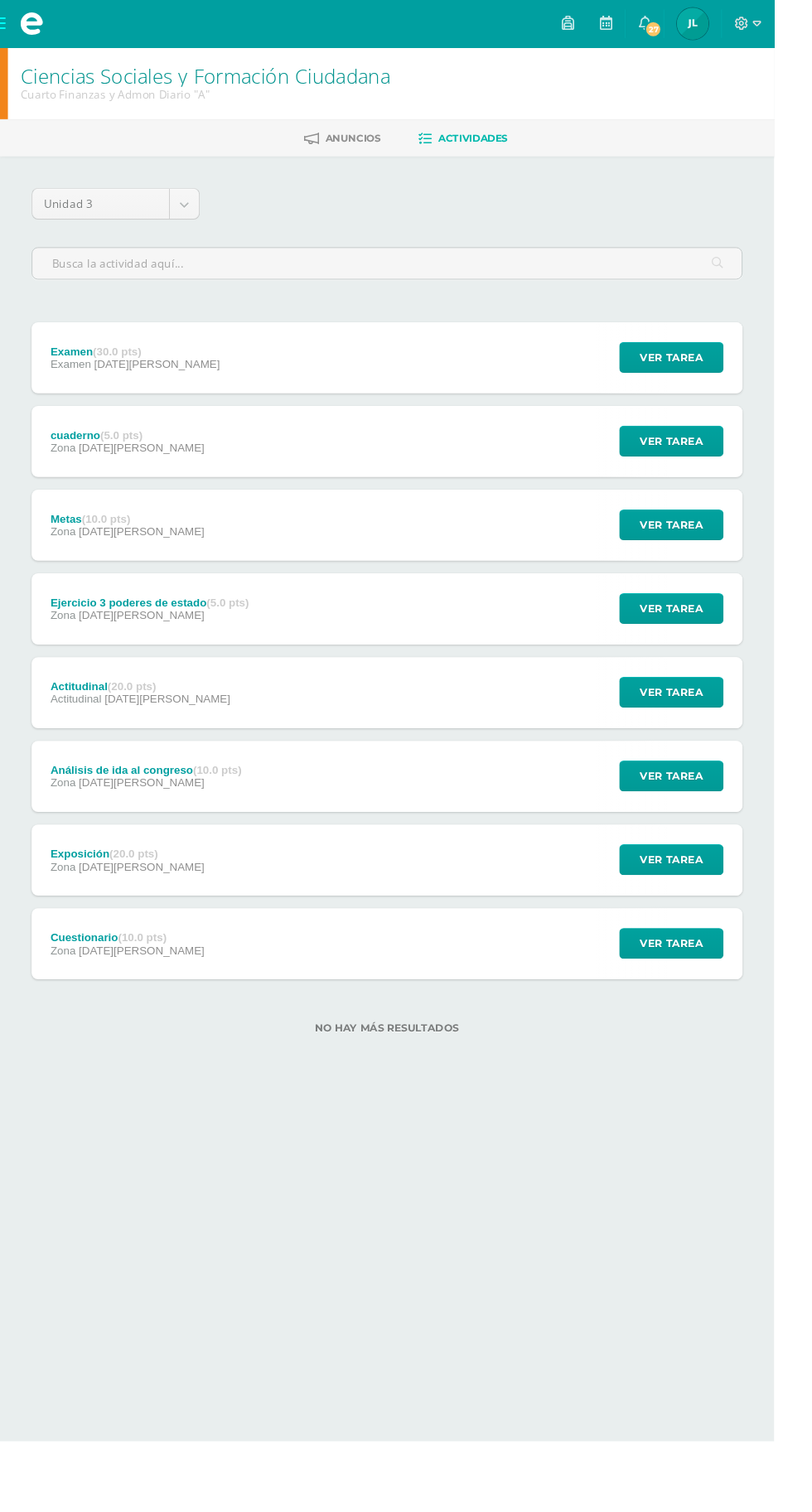
click at [3, 31] on span at bounding box center [33, 25] width 67 height 50
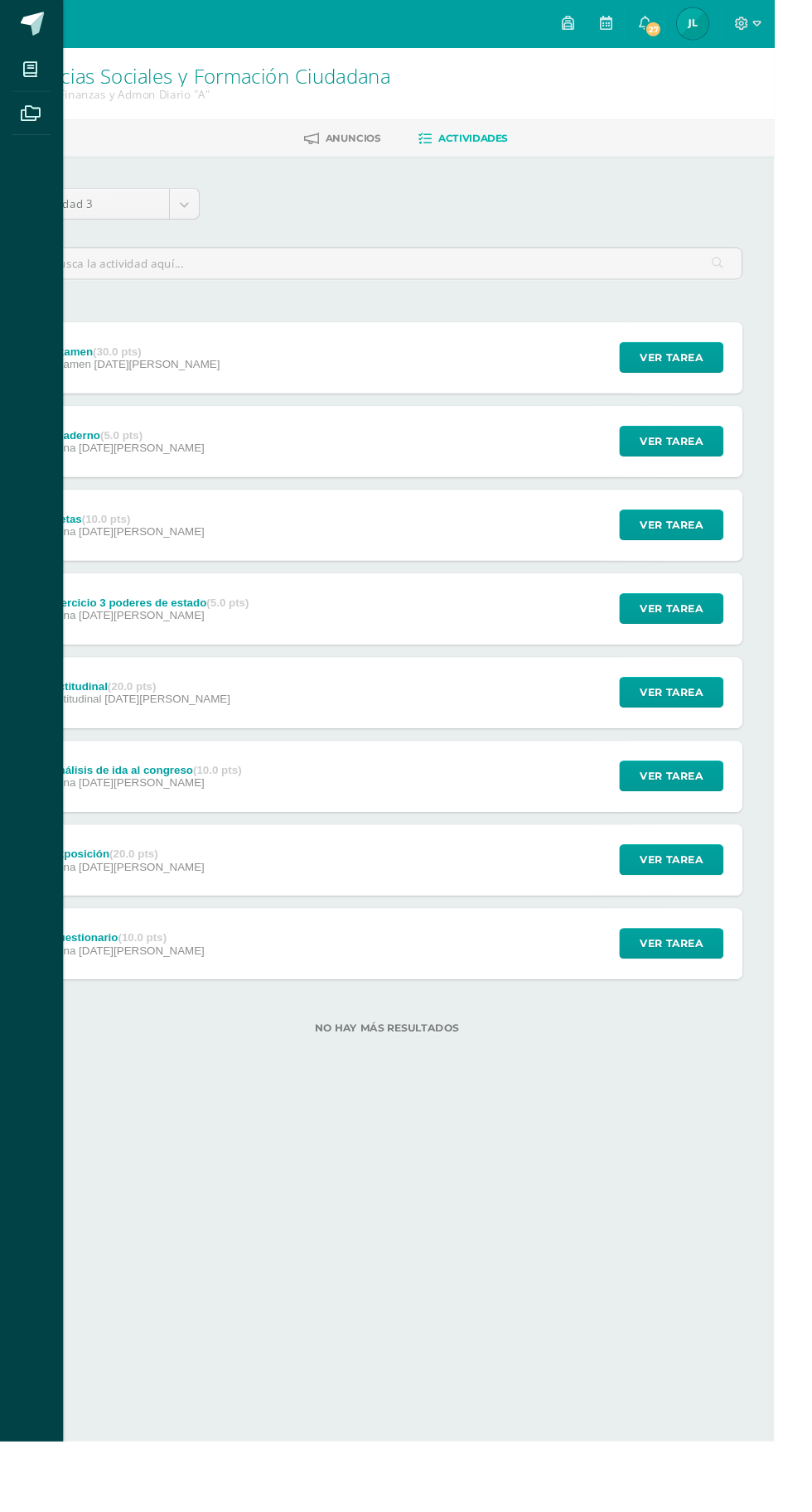
click at [28, 76] on icon at bounding box center [31, 73] width 15 height 17
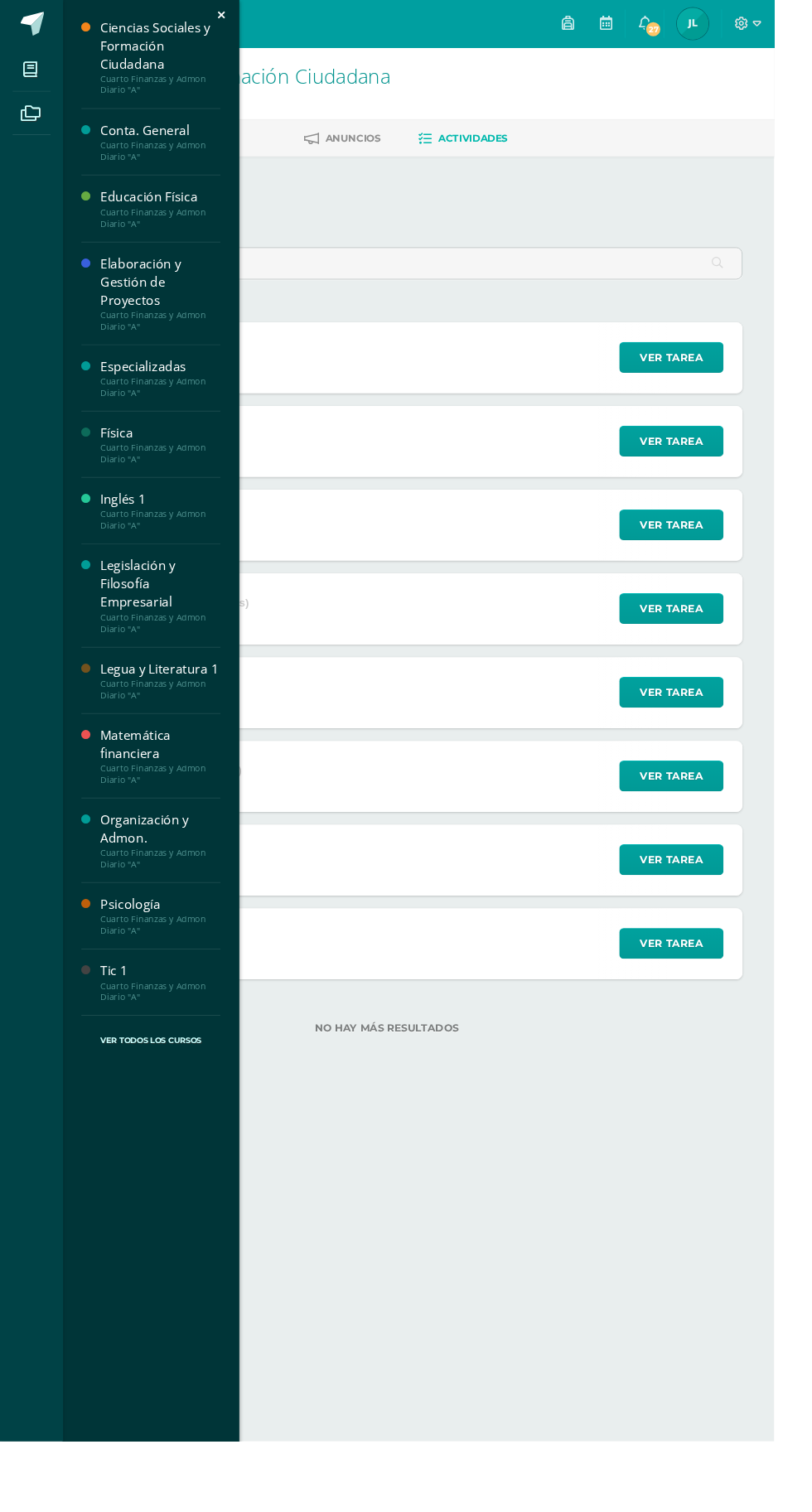
click at [152, 867] on div "Organización y Admon." at bounding box center [168, 869] width 126 height 38
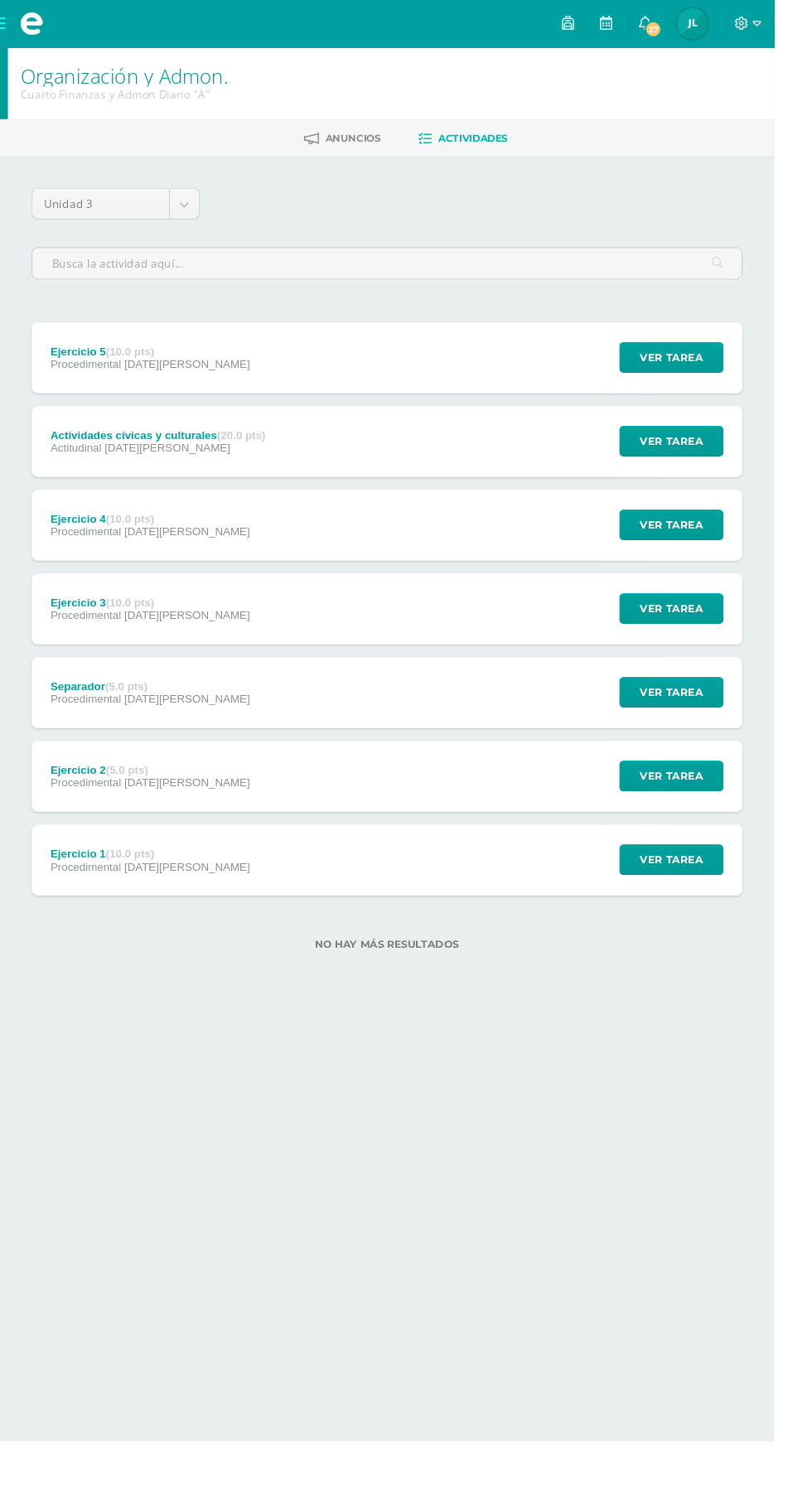
click at [531, 891] on div "Ejercicio 1 (10.0 pts) Procedimental 14 de Julio Ver tarea Ejercicio 1 Organiza…" at bounding box center [406, 902] width 746 height 75
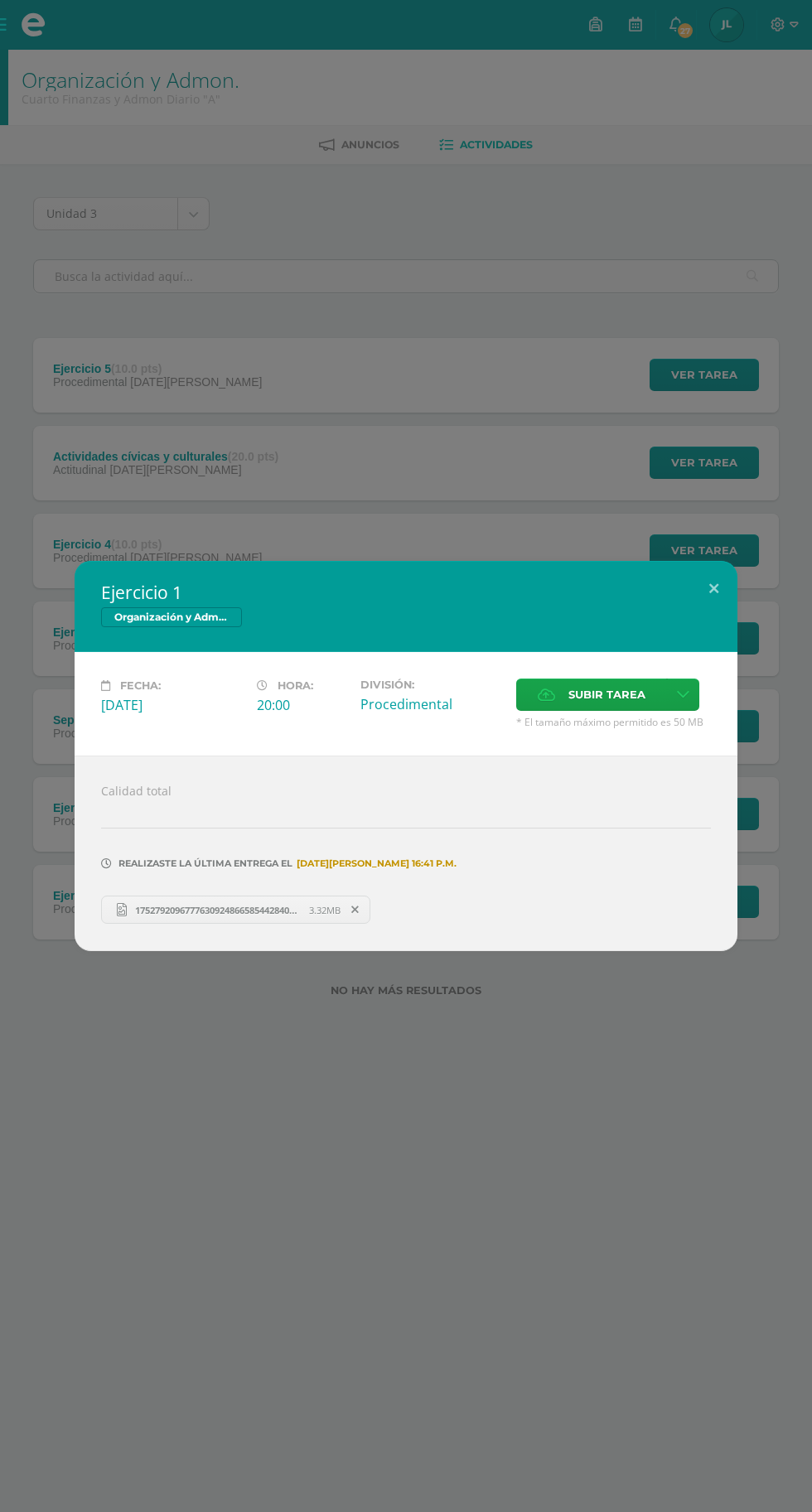
click at [604, 1170] on div "Ejercicio 1 Organización y Admon. Fecha: Lunes 14 de Julio Hora: 20:00 División…" at bounding box center [406, 756] width 812 height 1512
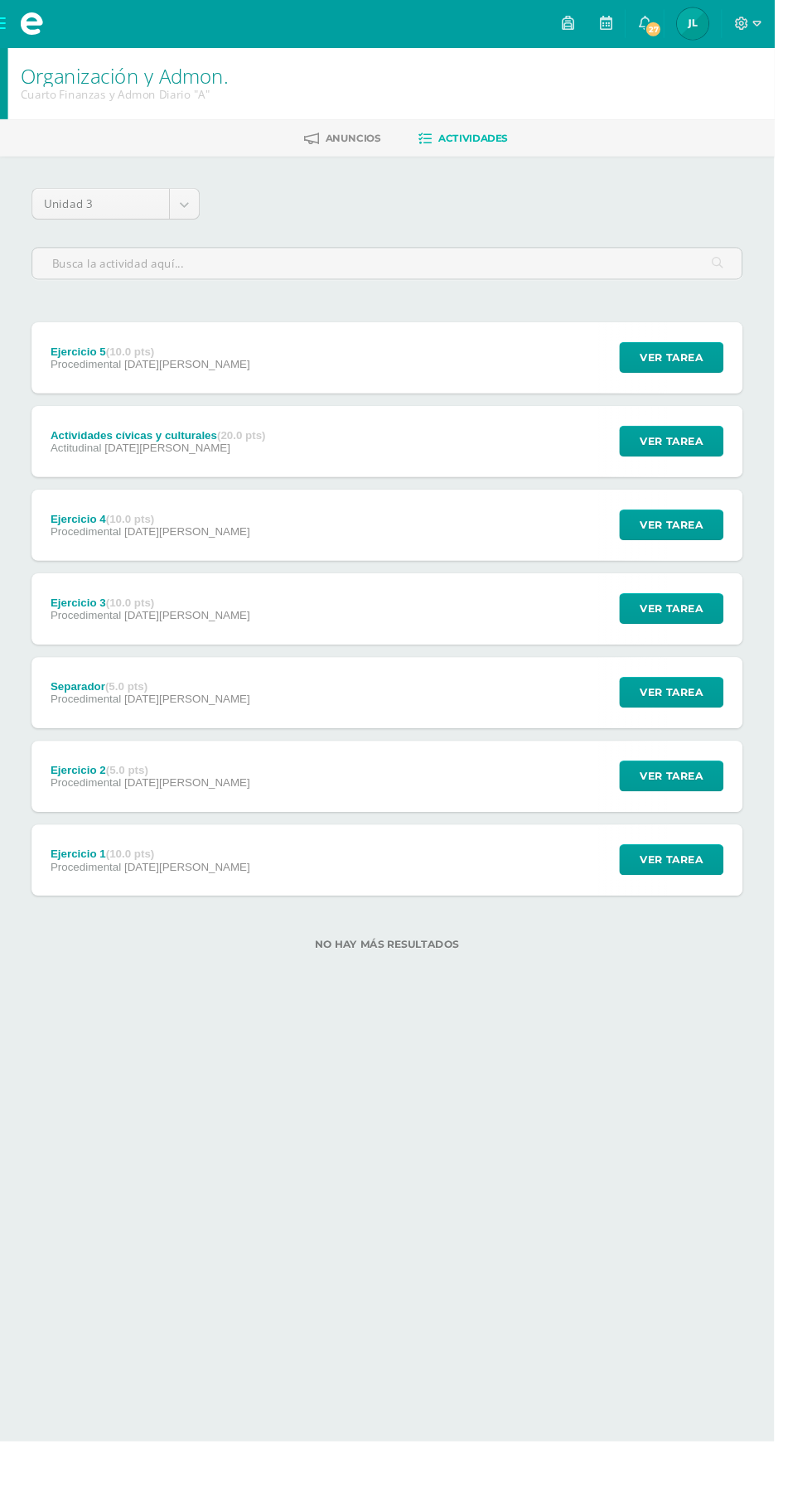
click at [556, 804] on div "Ejercicio 2 (5.0 pts) Procedimental 14 de Julio Ver tarea Ejercicio 2 Organizac…" at bounding box center [406, 814] width 746 height 75
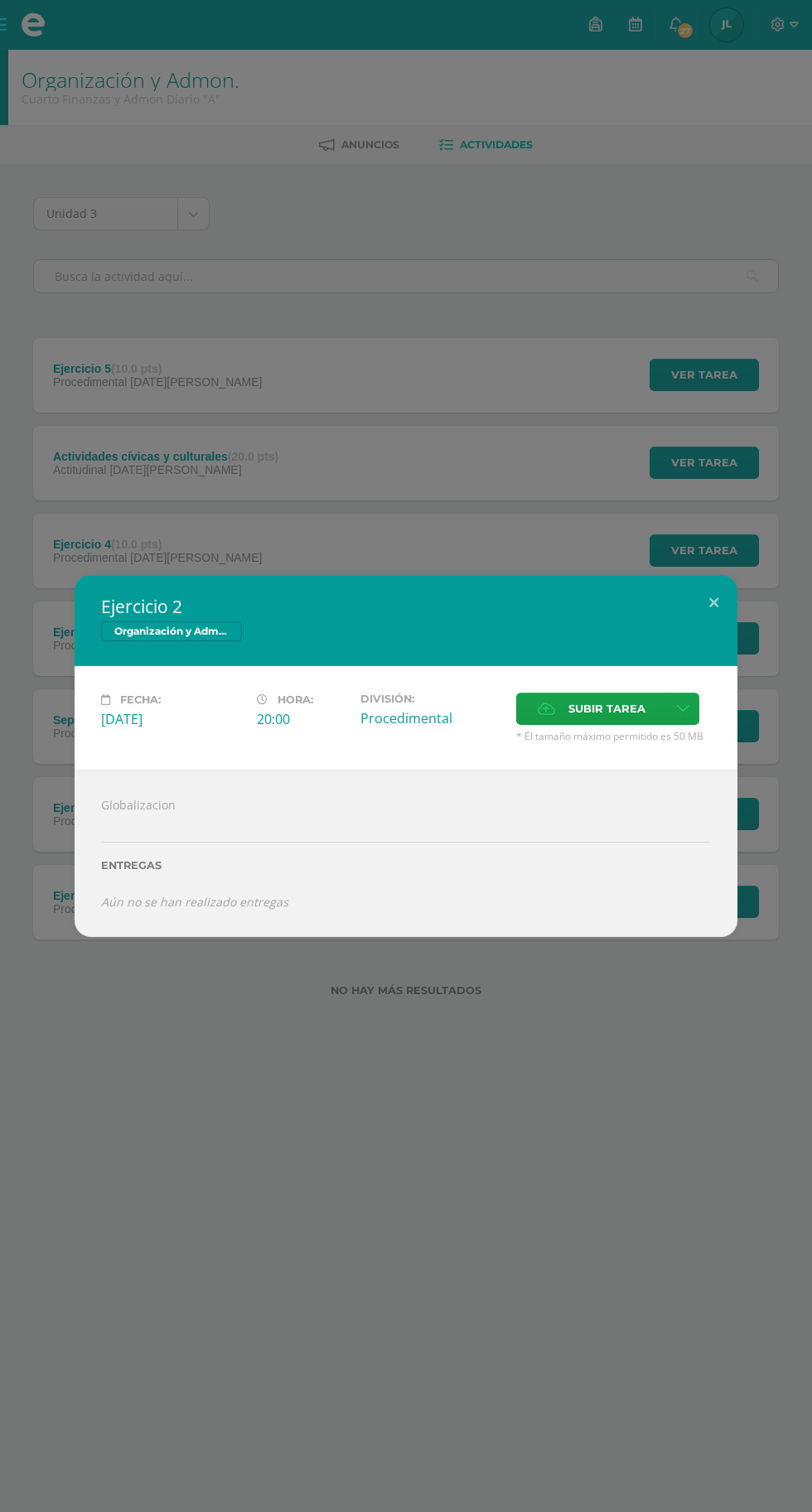
click at [578, 1091] on div "Ejercicio 2 Organización y Admon. Fecha: Lunes 14 de Julio Hora: 20:00 División…" at bounding box center [406, 756] width 812 height 1512
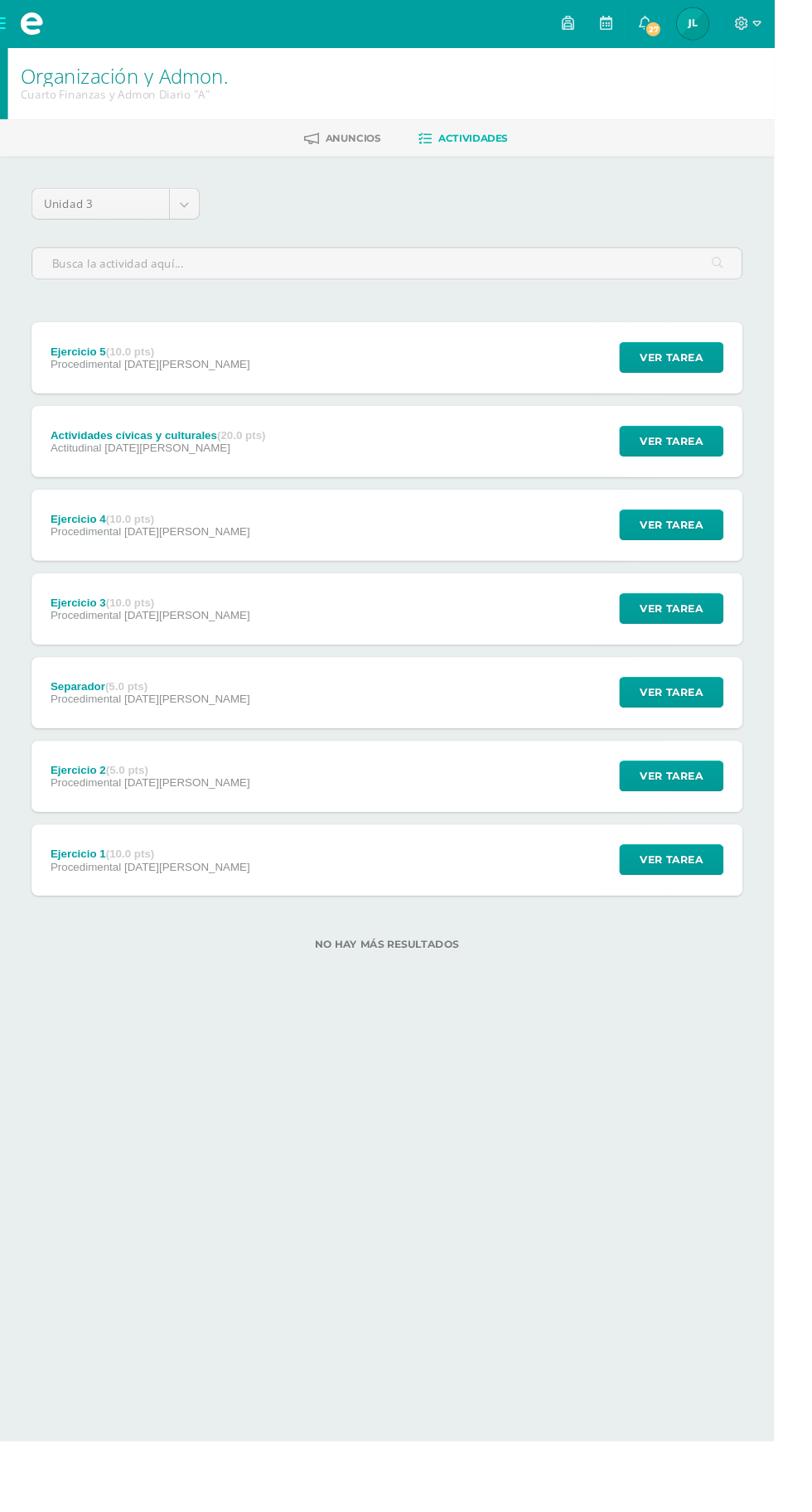
click at [531, 799] on div "Ejercicio 2 (5.0 pts) Procedimental 14 de Julio Ver tarea Ejercicio 2 Organizac…" at bounding box center [406, 814] width 746 height 75
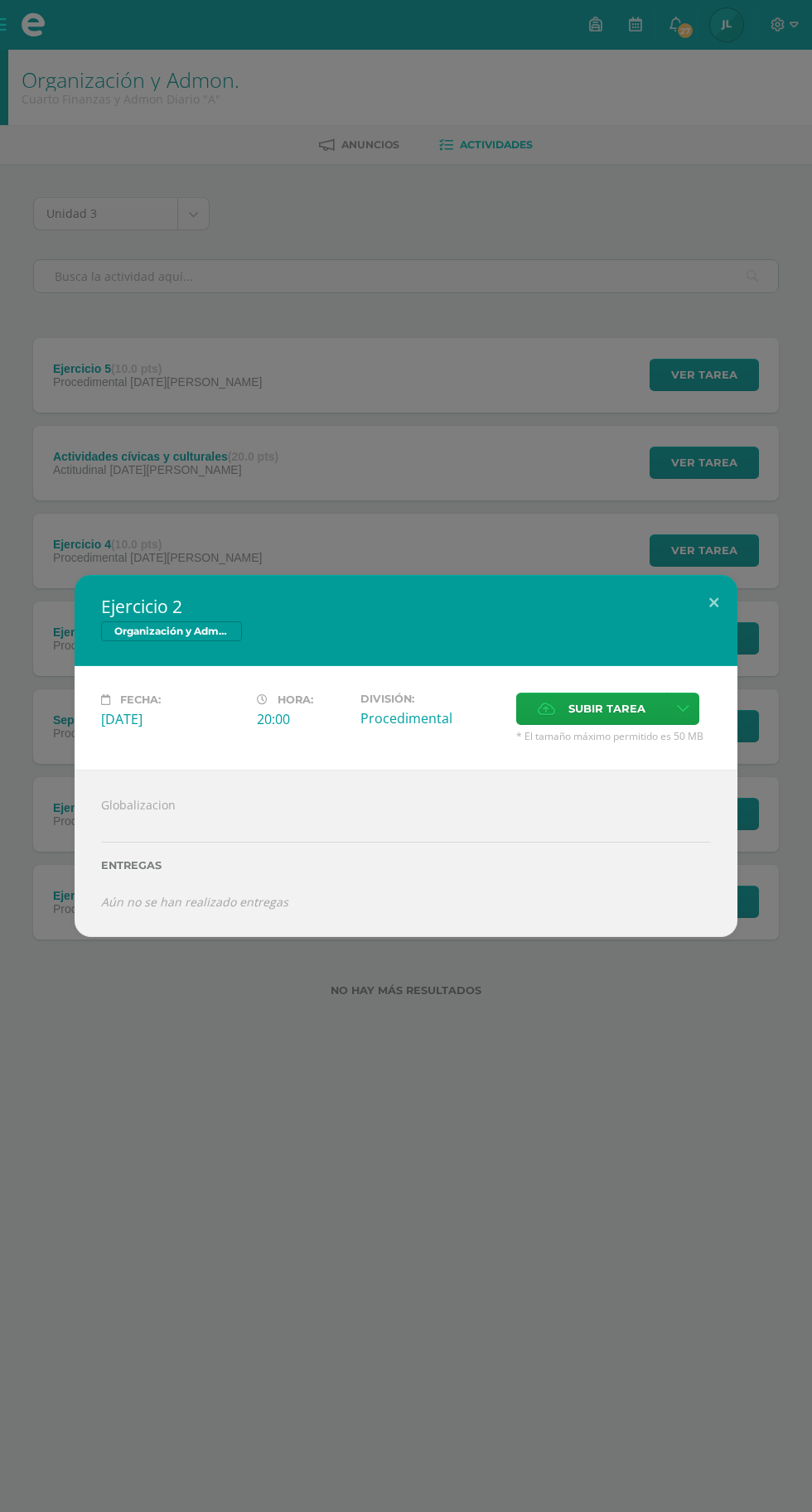
click at [638, 694] on span "Subir tarea" at bounding box center [606, 708] width 77 height 31
click at [0, 0] on input "Subir tarea" at bounding box center [0, 0] width 0 height 0
click at [713, 603] on button at bounding box center [713, 603] width 47 height 57
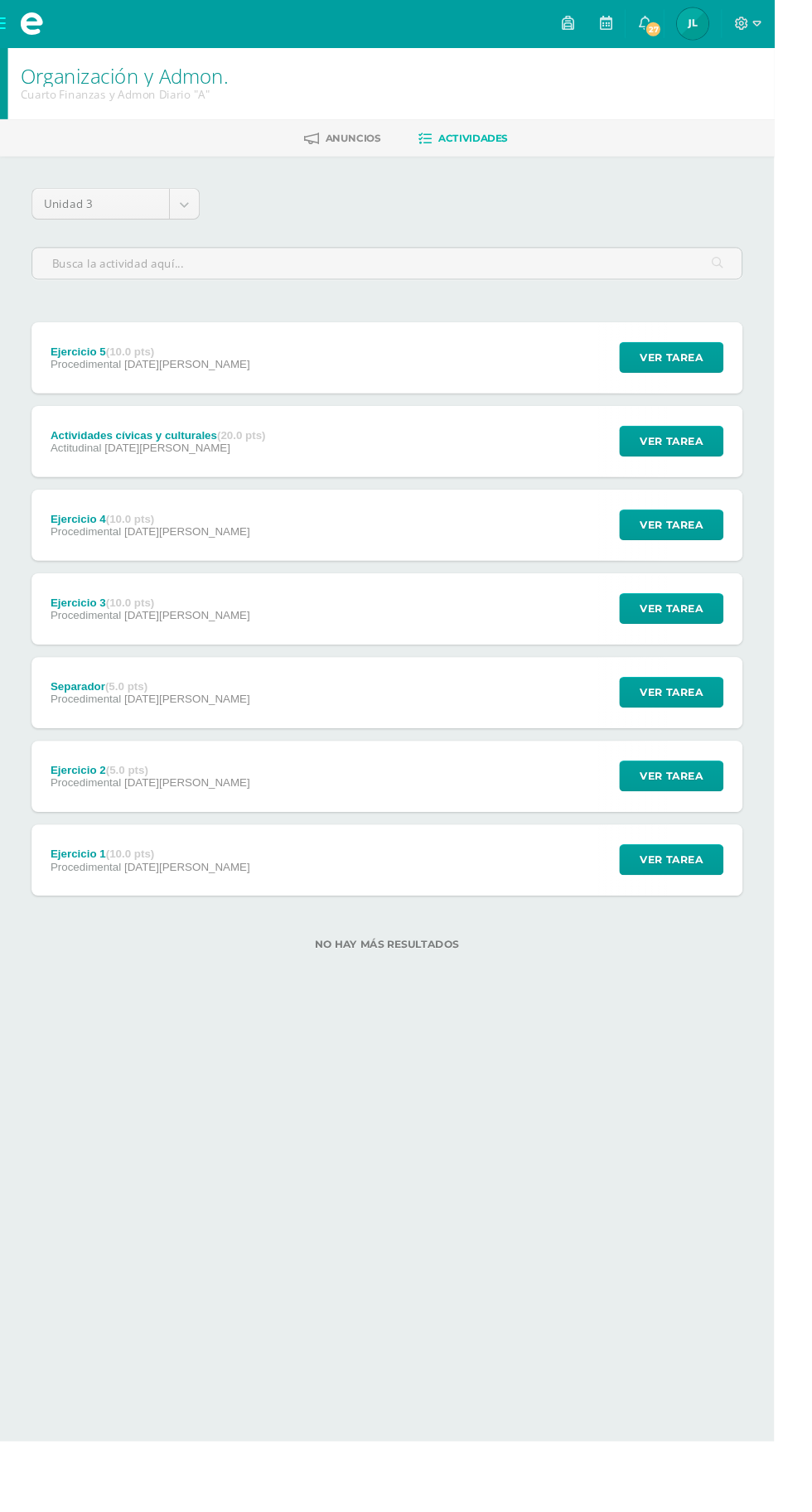
click at [98, 464] on span "Actitudinal" at bounding box center [80, 470] width 54 height 13
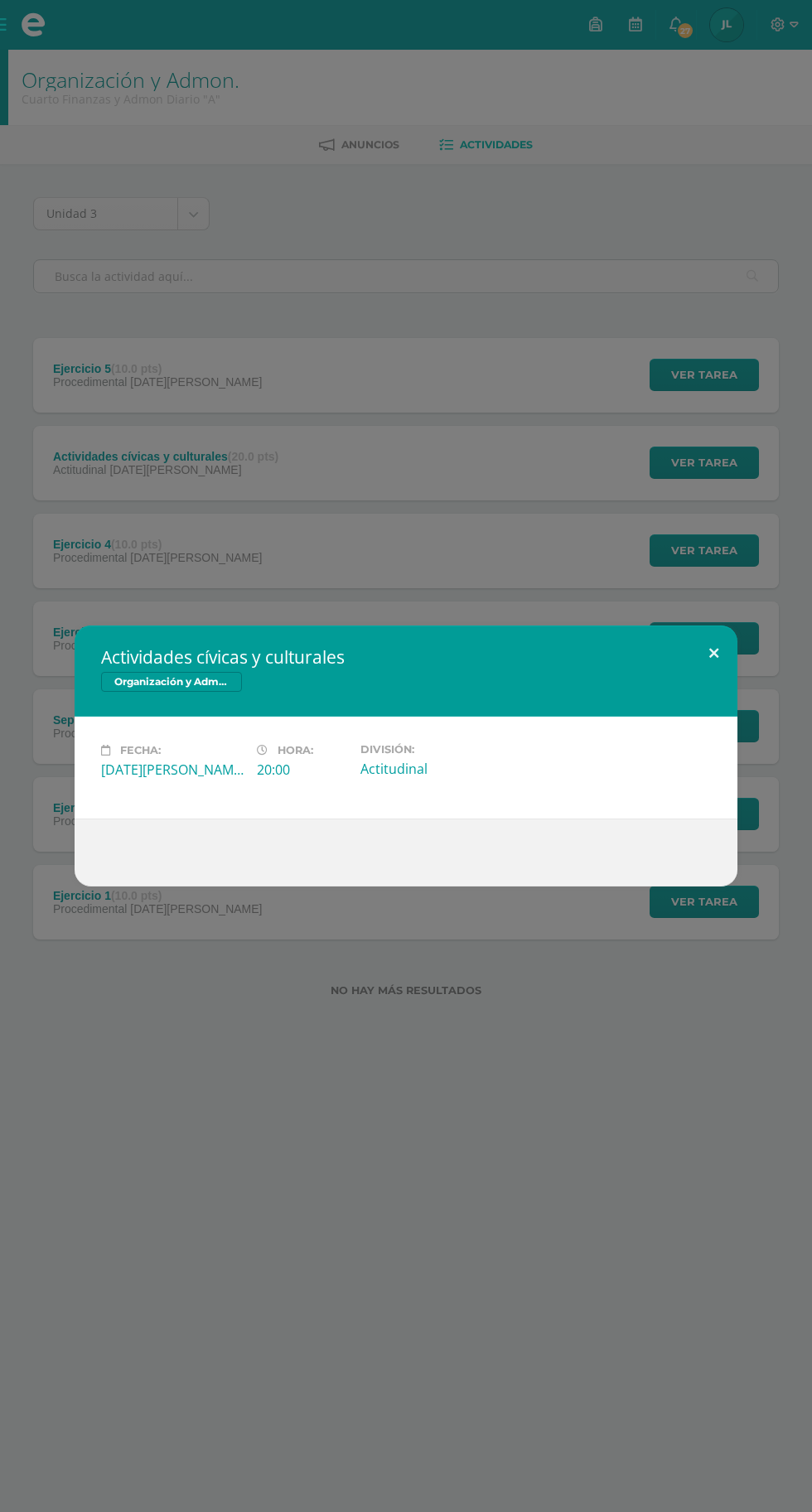
click at [697, 667] on button at bounding box center [713, 654] width 47 height 57
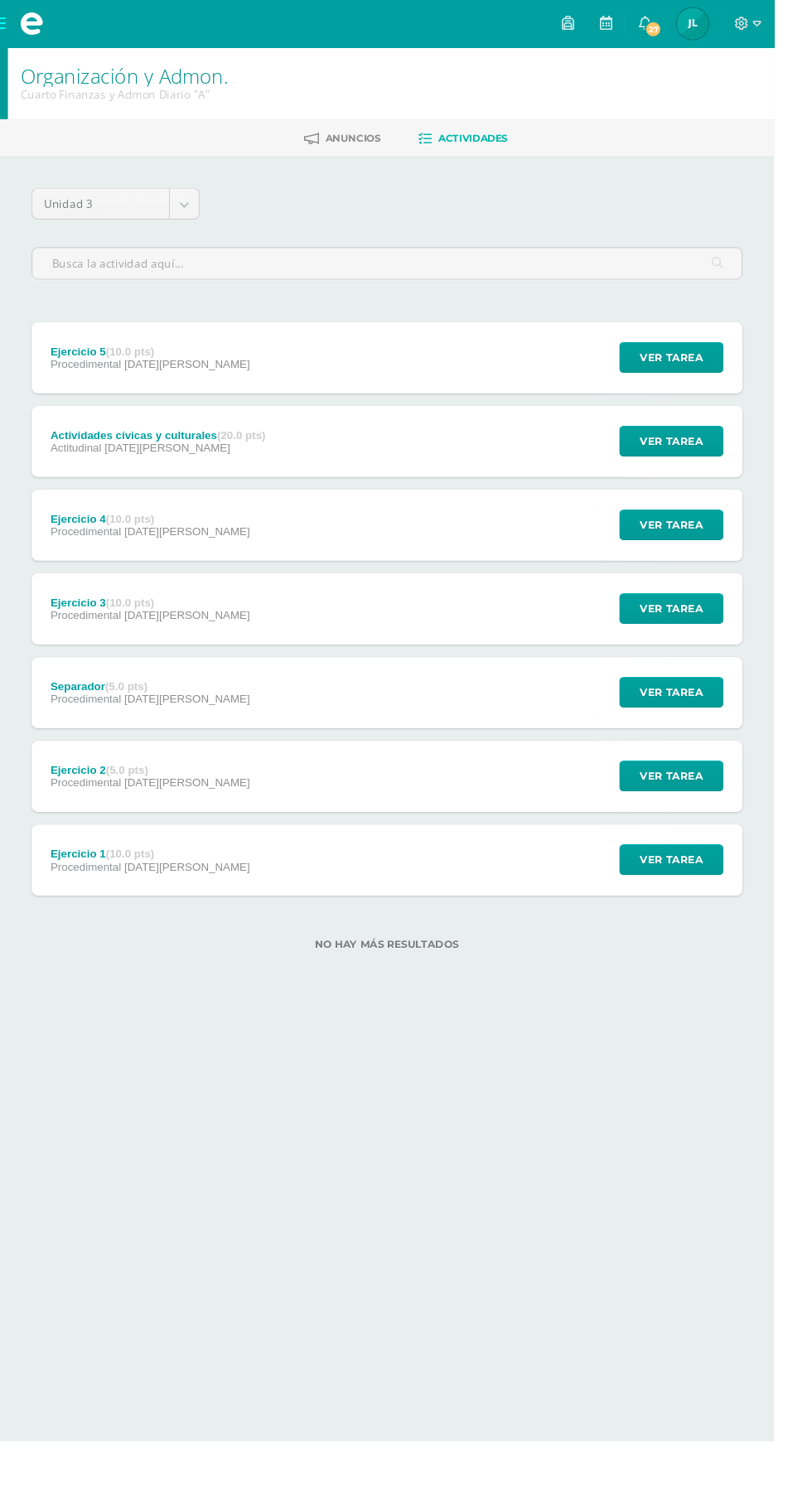
click at [106, 581] on div "Ejercicio 4 (10.0 pts) Procedimental 01 de Agosto" at bounding box center [157, 550] width 249 height 75
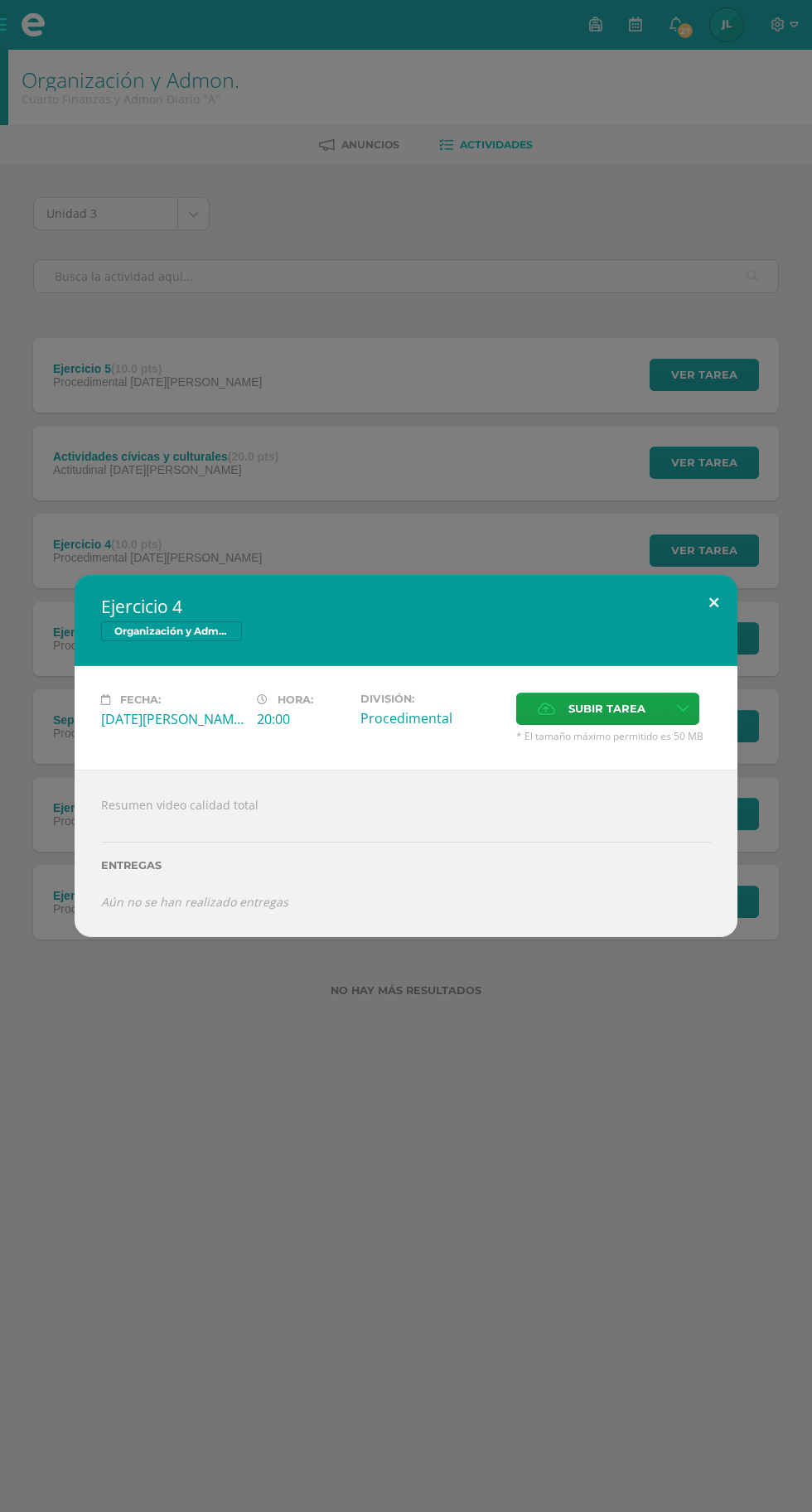
click at [731, 596] on button at bounding box center [713, 603] width 47 height 57
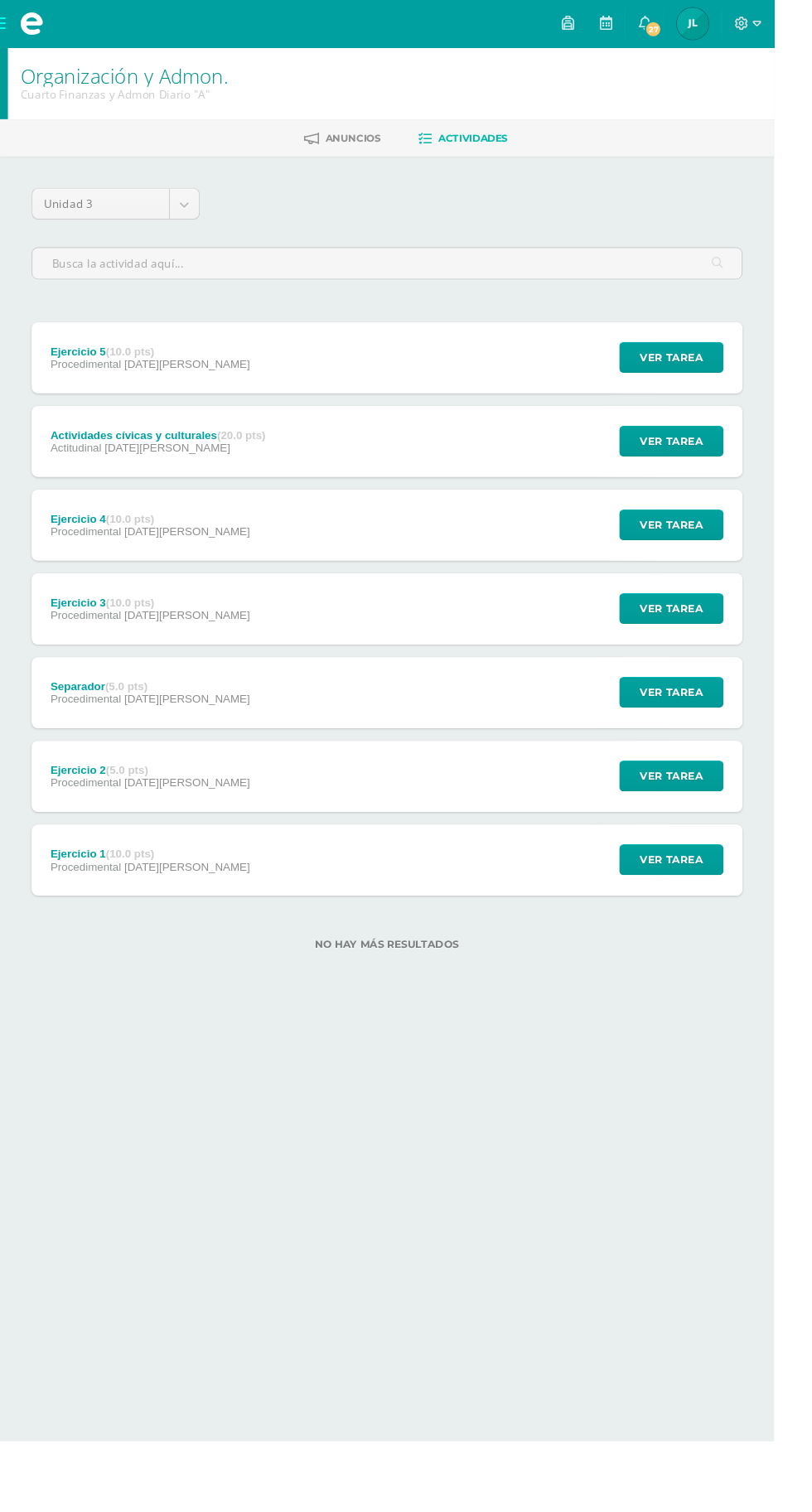
click at [102, 538] on div "Ejercicio 4 (10.0 pts)" at bounding box center [157, 544] width 210 height 13
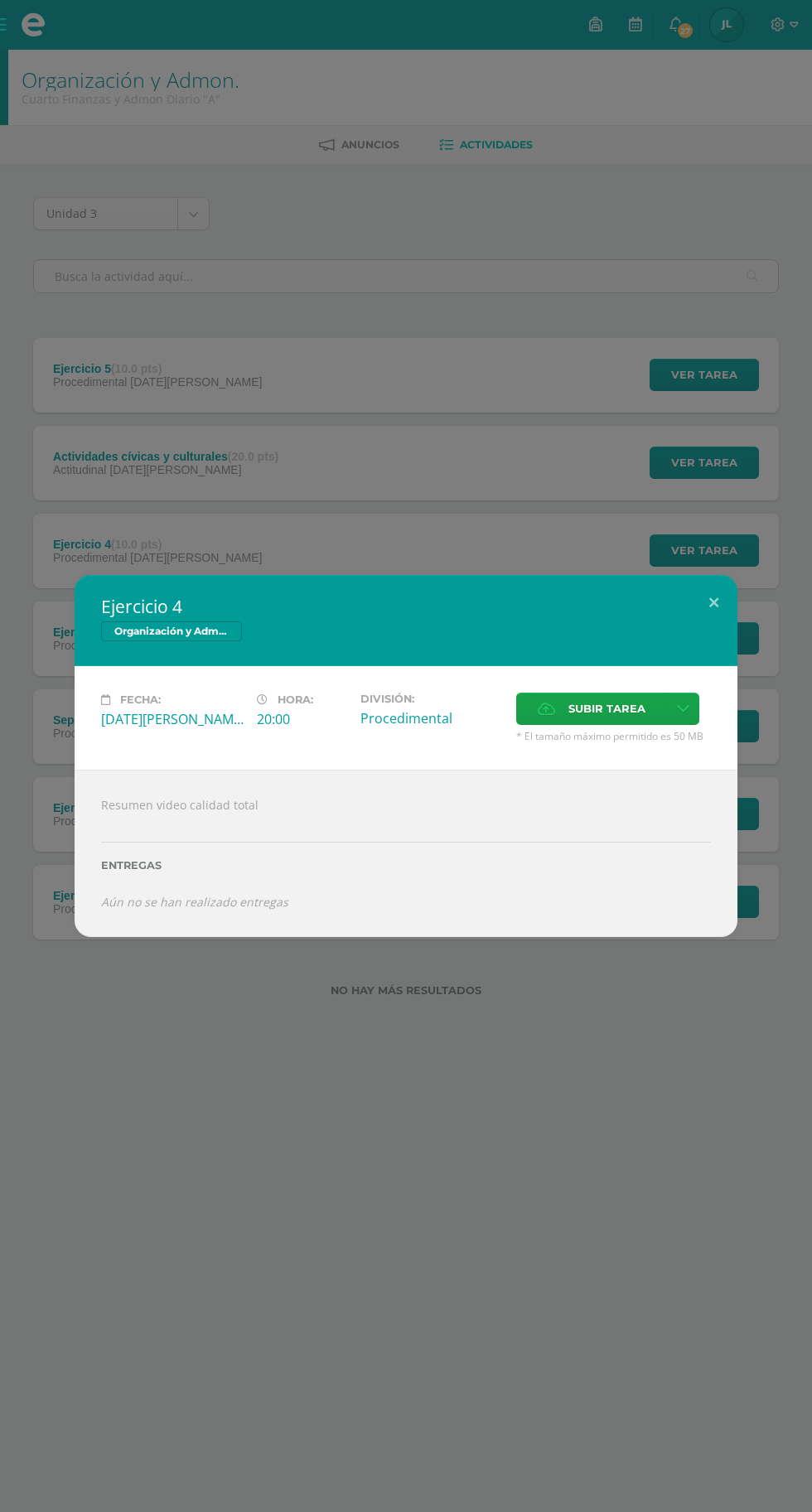
click at [642, 1097] on div "Ejercicio 4 Organización y Admon. Fecha: Viernes 01 de Agosto Hora: 20:00 Divis…" at bounding box center [406, 756] width 812 height 1512
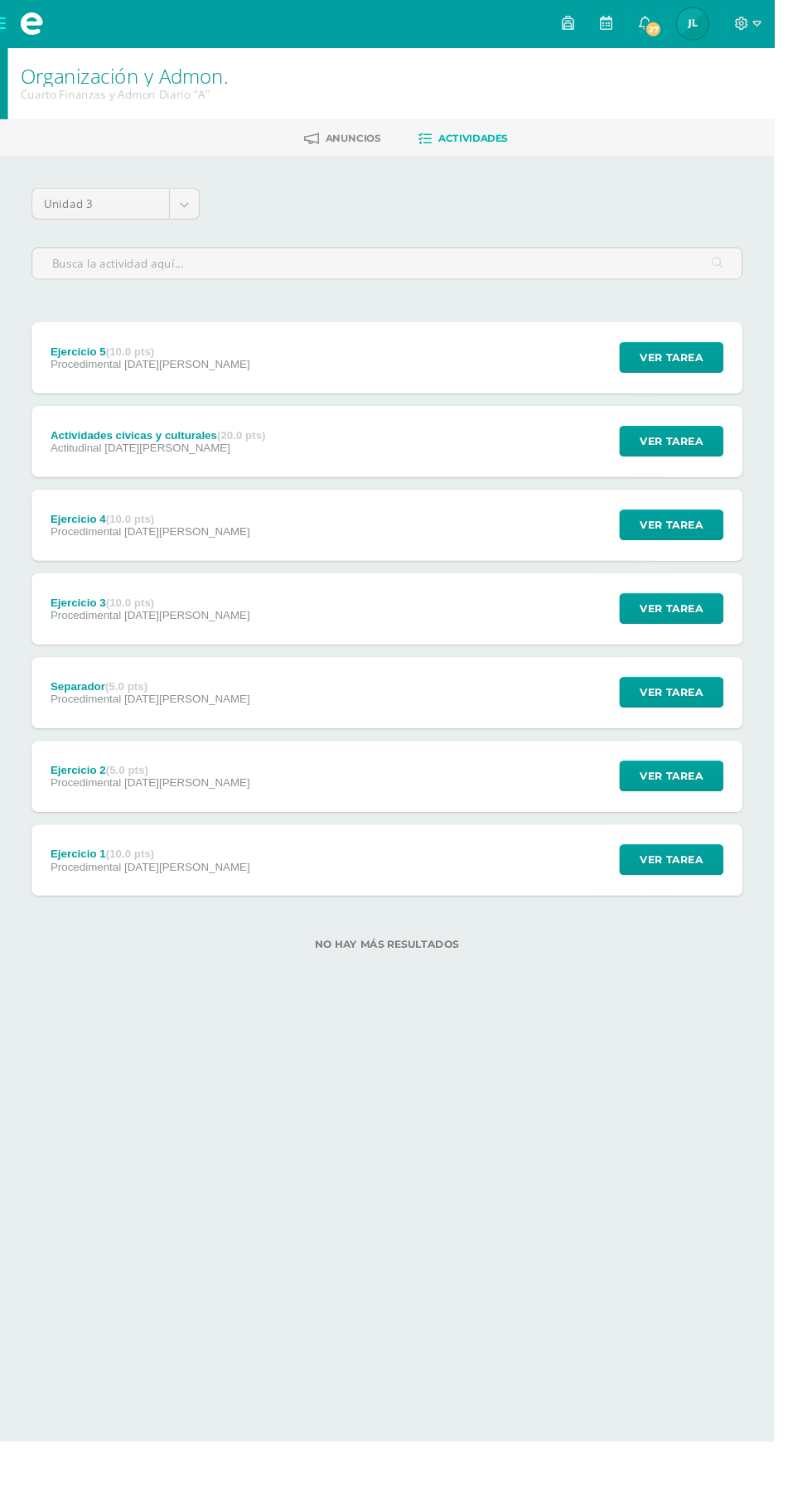
click at [68, 809] on div "Ejercicio 2 (5.0 pts)" at bounding box center [157, 807] width 210 height 13
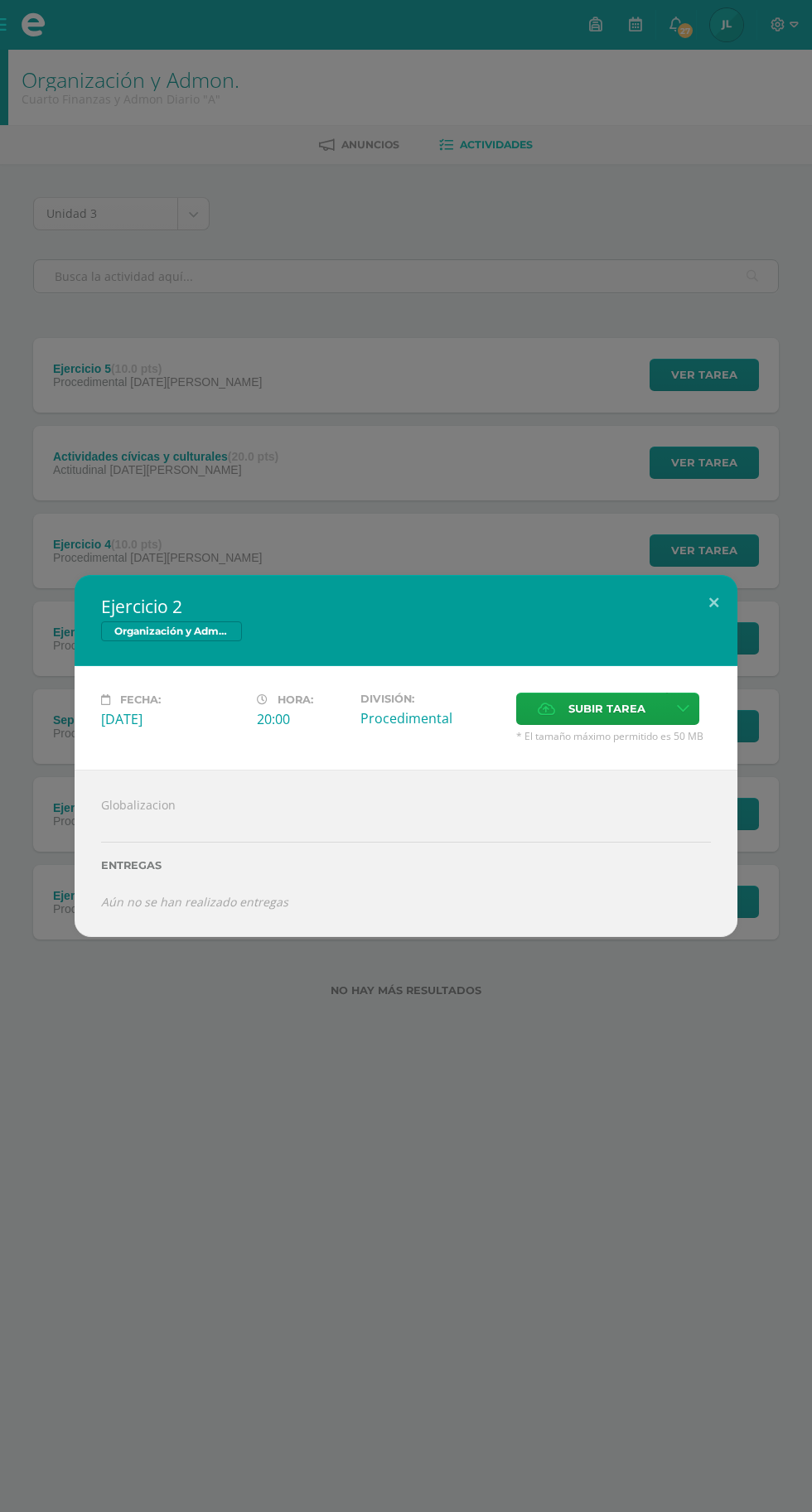
click at [611, 709] on span "Subir tarea" at bounding box center [606, 708] width 77 height 31
click at [0, 0] on input "Subir tarea" at bounding box center [0, 0] width 0 height 0
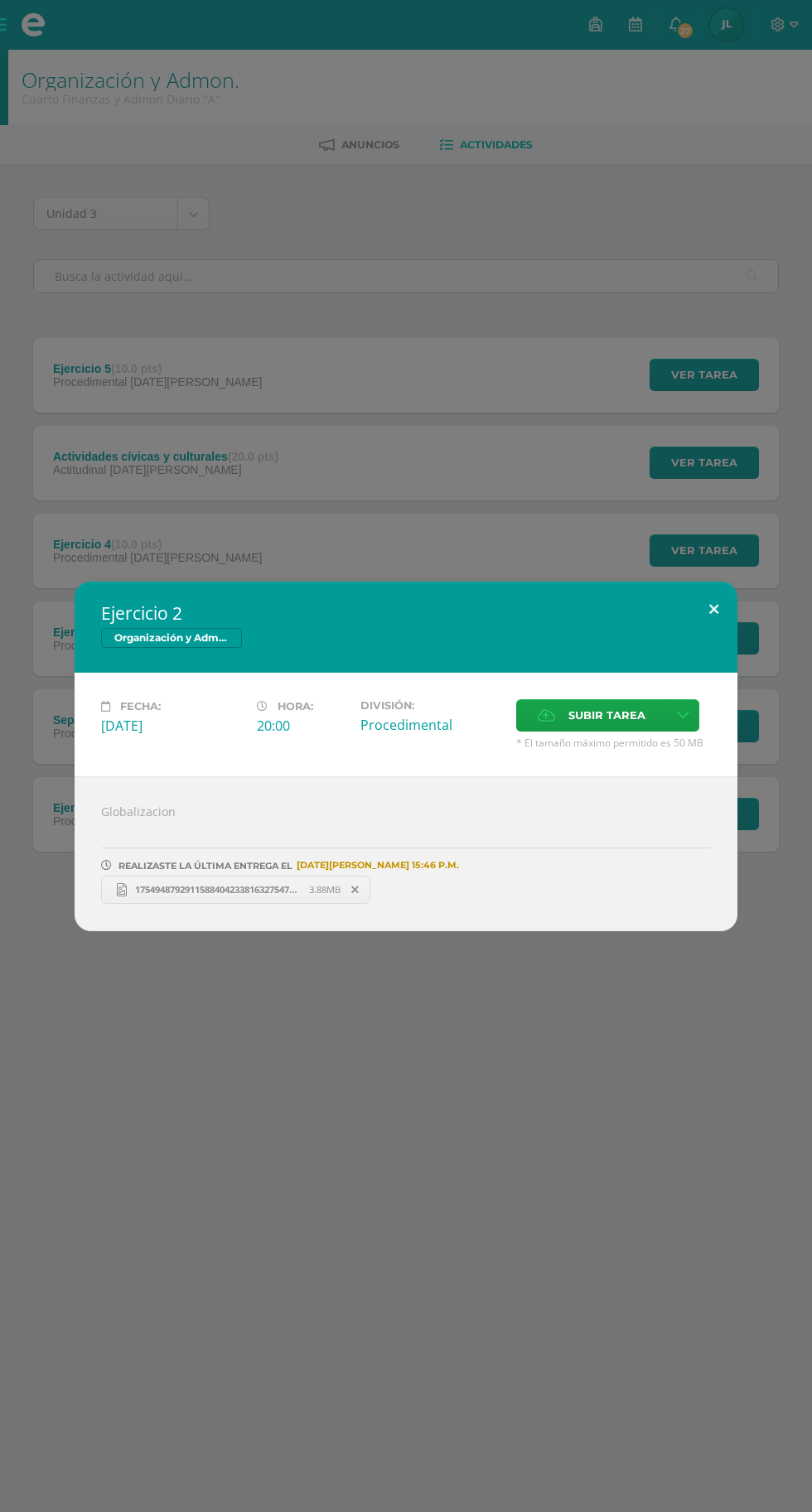
click at [727, 602] on button at bounding box center [713, 610] width 47 height 57
